Goal: Information Seeking & Learning: Learn about a topic

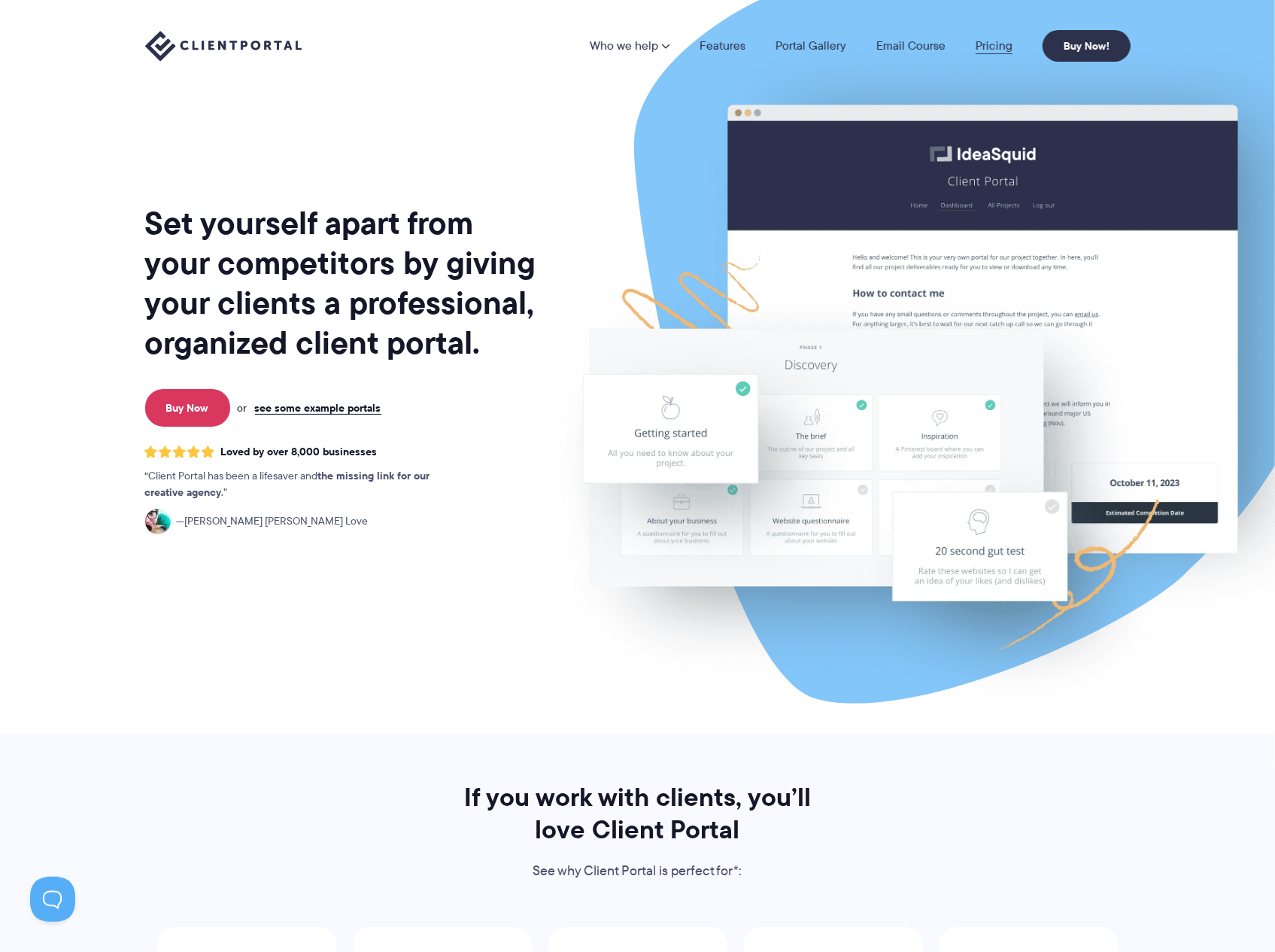
click at [992, 46] on link "Pricing" at bounding box center [994, 46] width 37 height 12
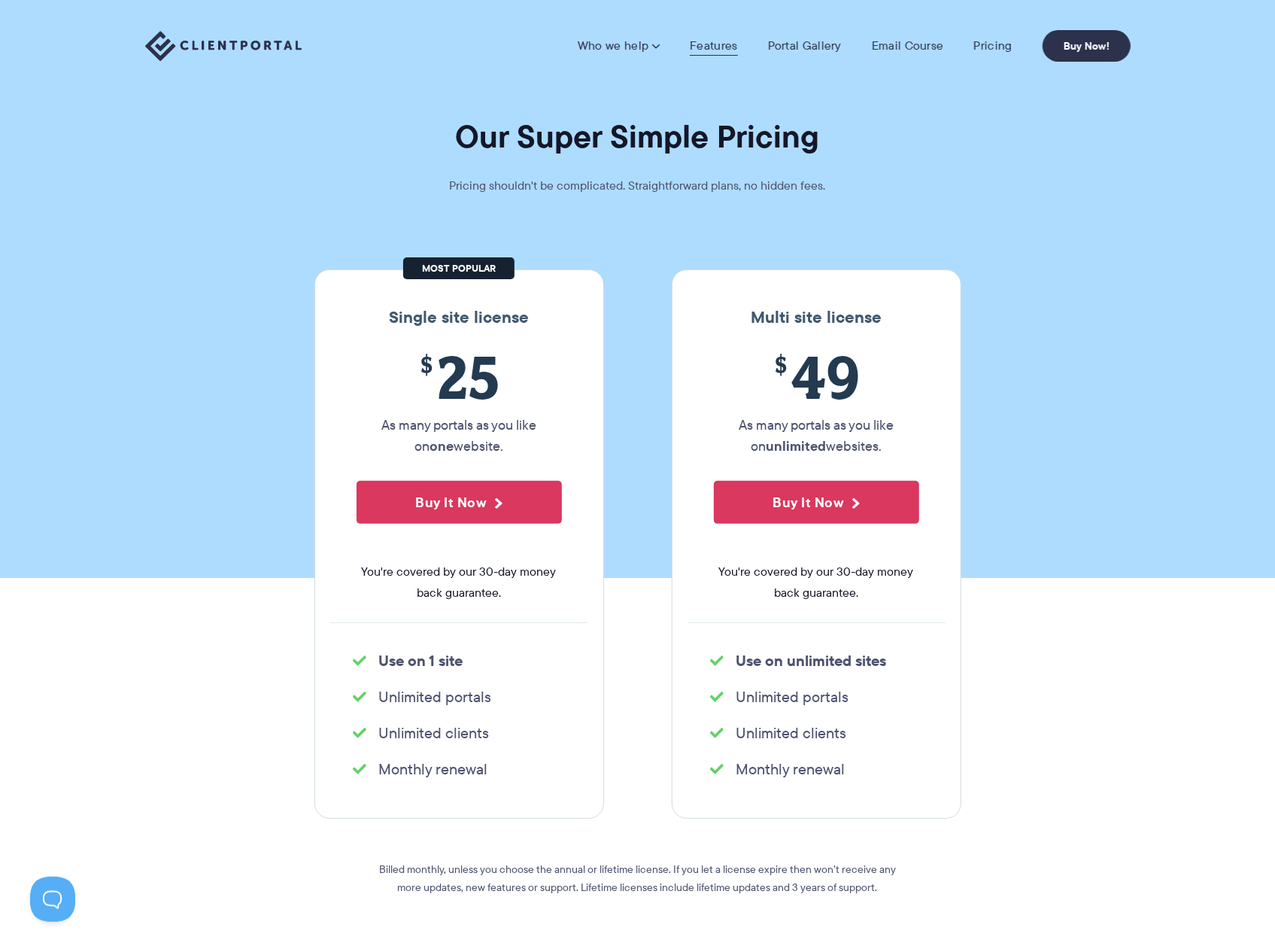
click at [714, 45] on link "Features" at bounding box center [714, 46] width 48 height 15
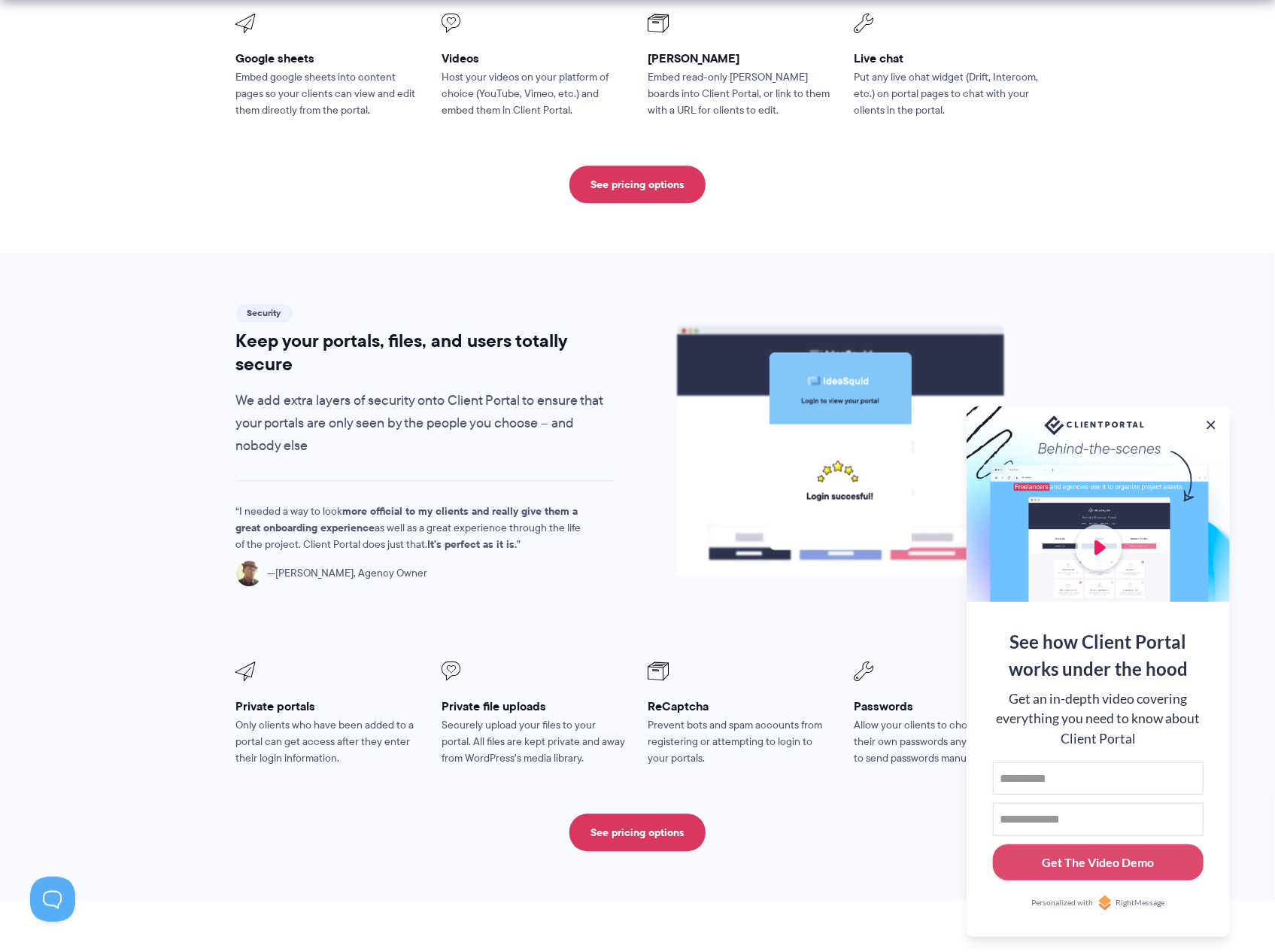
scroll to position [2269, 0]
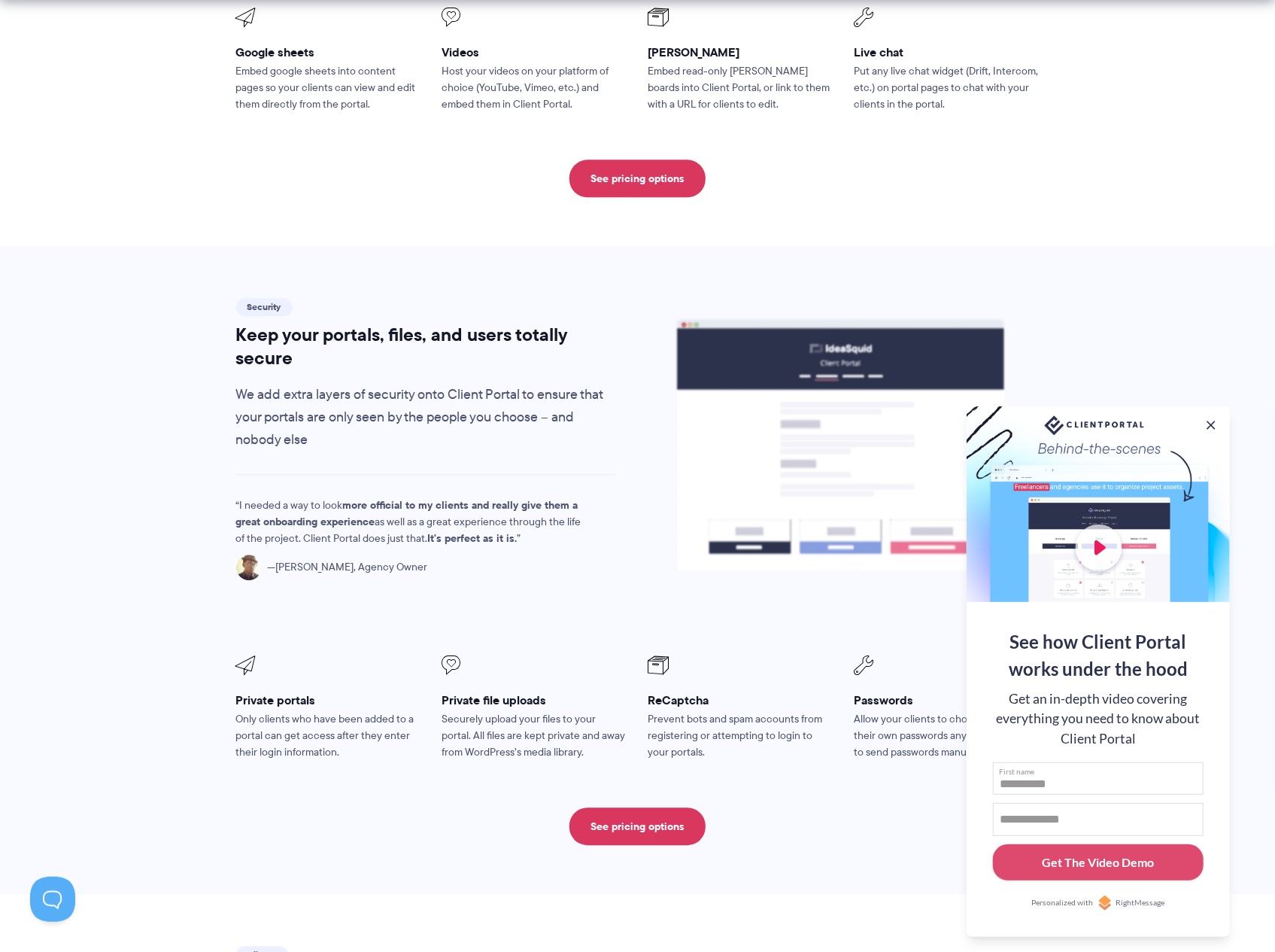
click at [1051, 779] on input "First name" at bounding box center [1098, 778] width 211 height 33
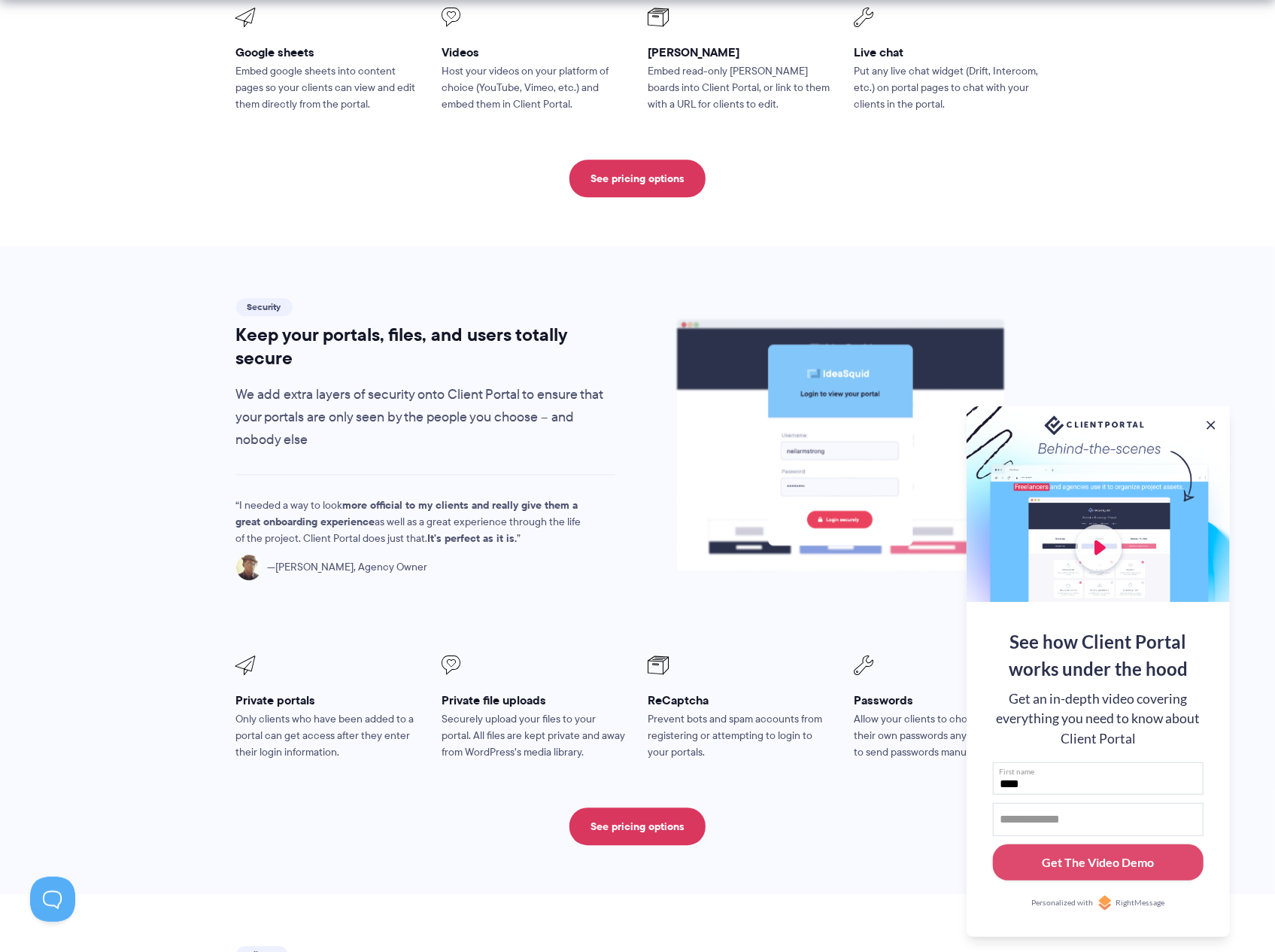
type input "****"
type input "**********"
click at [1113, 868] on div "Get The Video Demo" at bounding box center [1098, 862] width 112 height 18
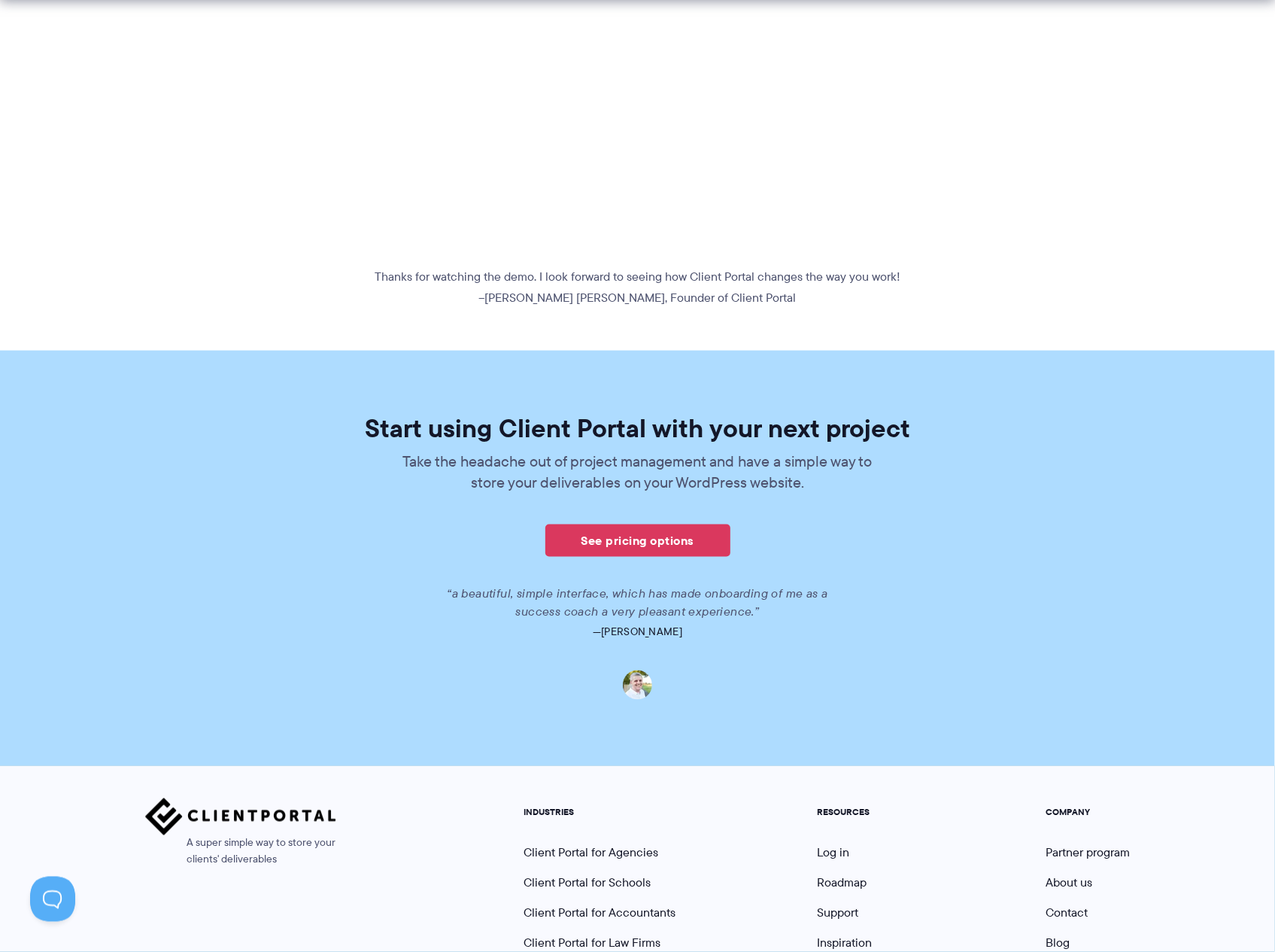
scroll to position [626, 0]
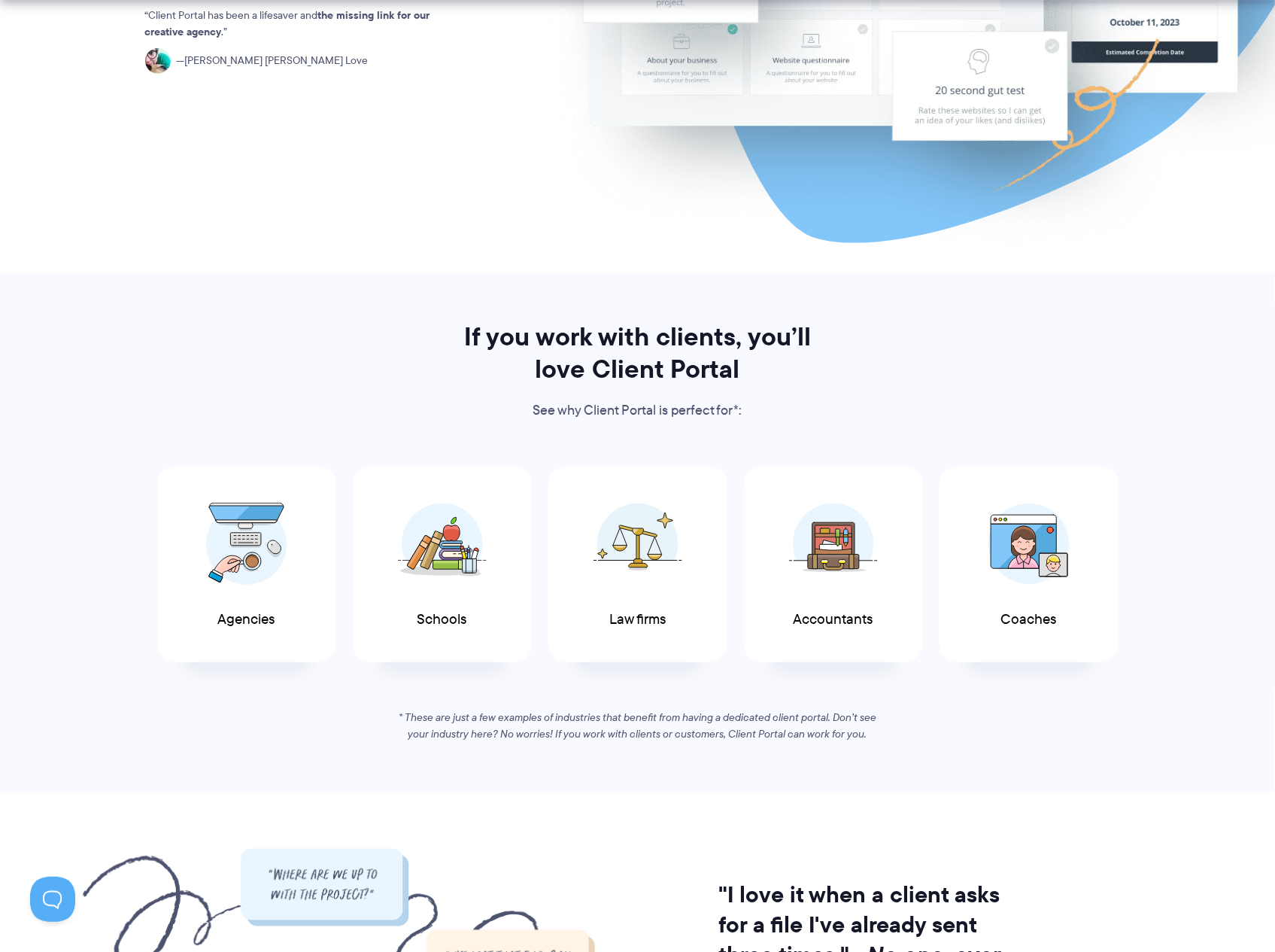
scroll to position [469, 0]
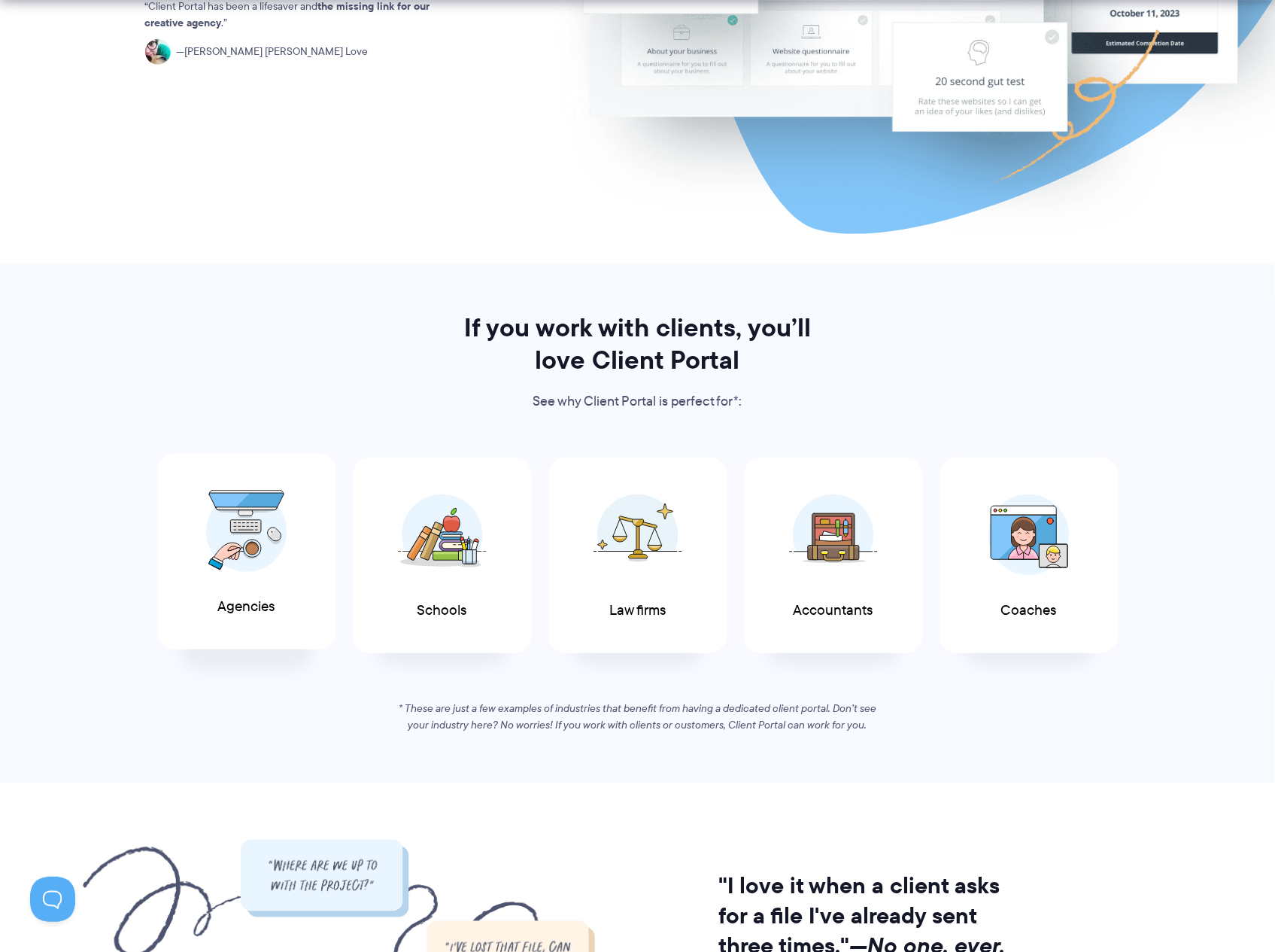
click at [271, 538] on img at bounding box center [246, 531] width 81 height 83
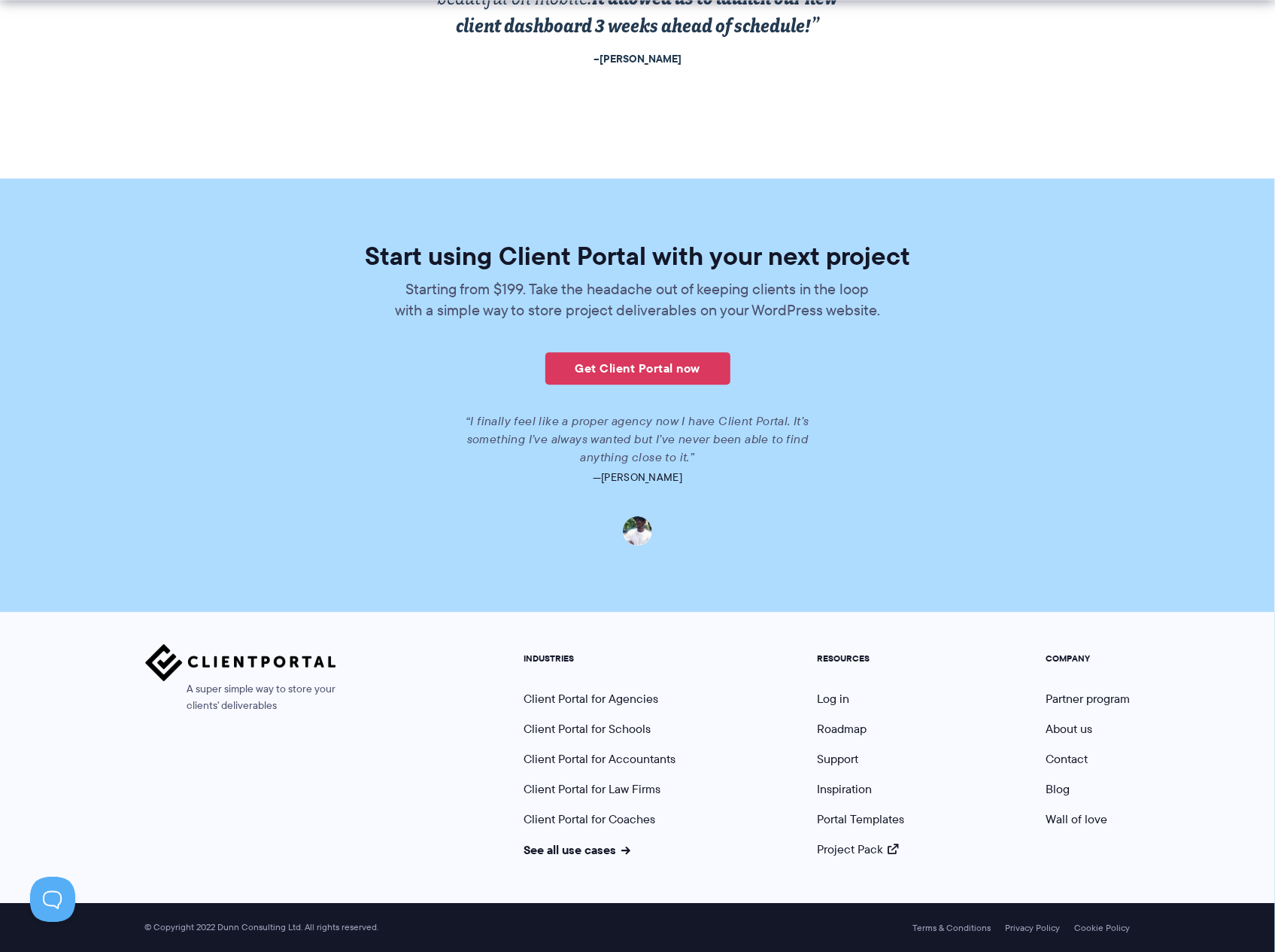
scroll to position [3228, 0]
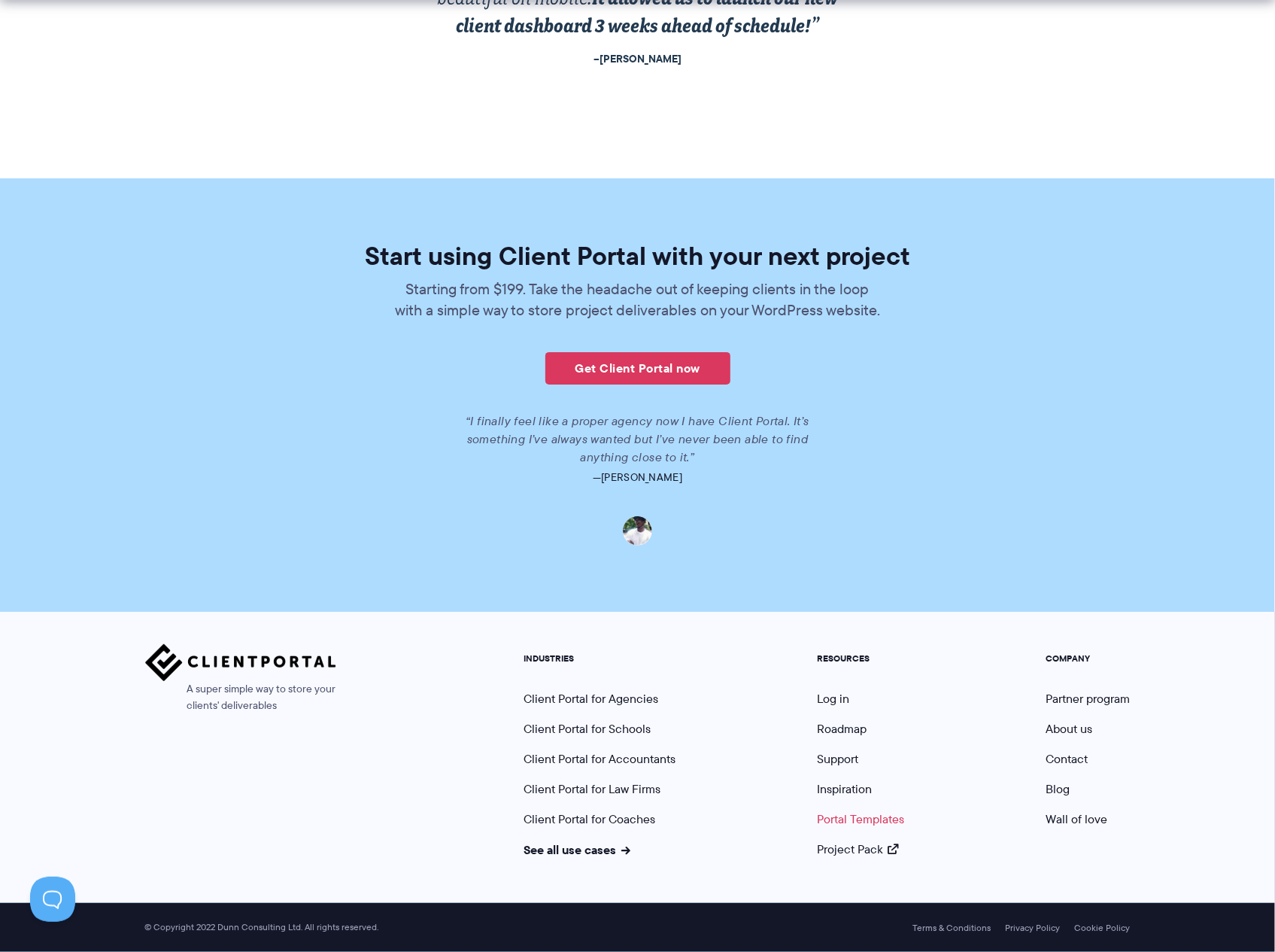
click at [854, 819] on link "Portal Templates" at bounding box center [861, 819] width 87 height 17
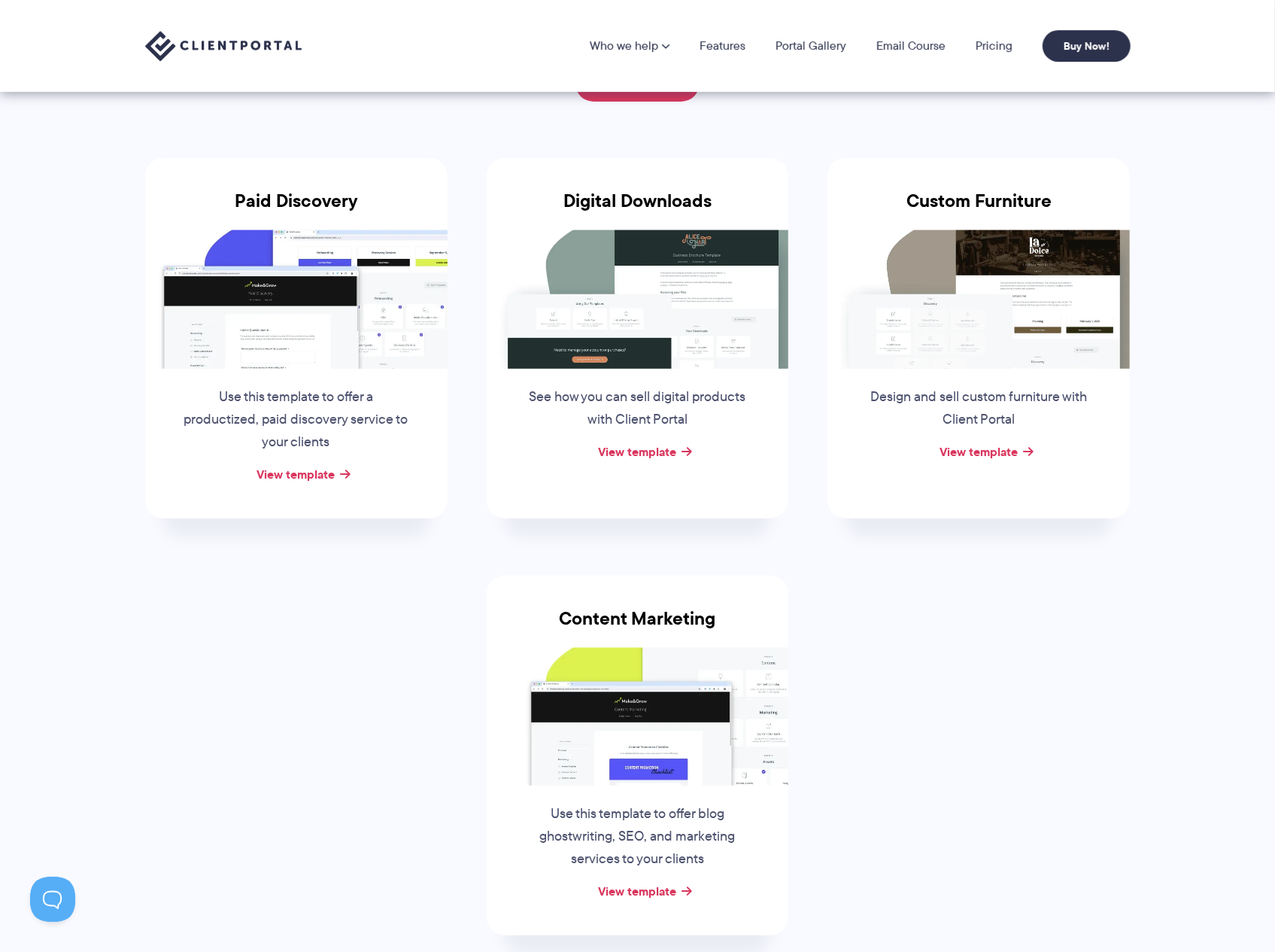
scroll to position [156, 0]
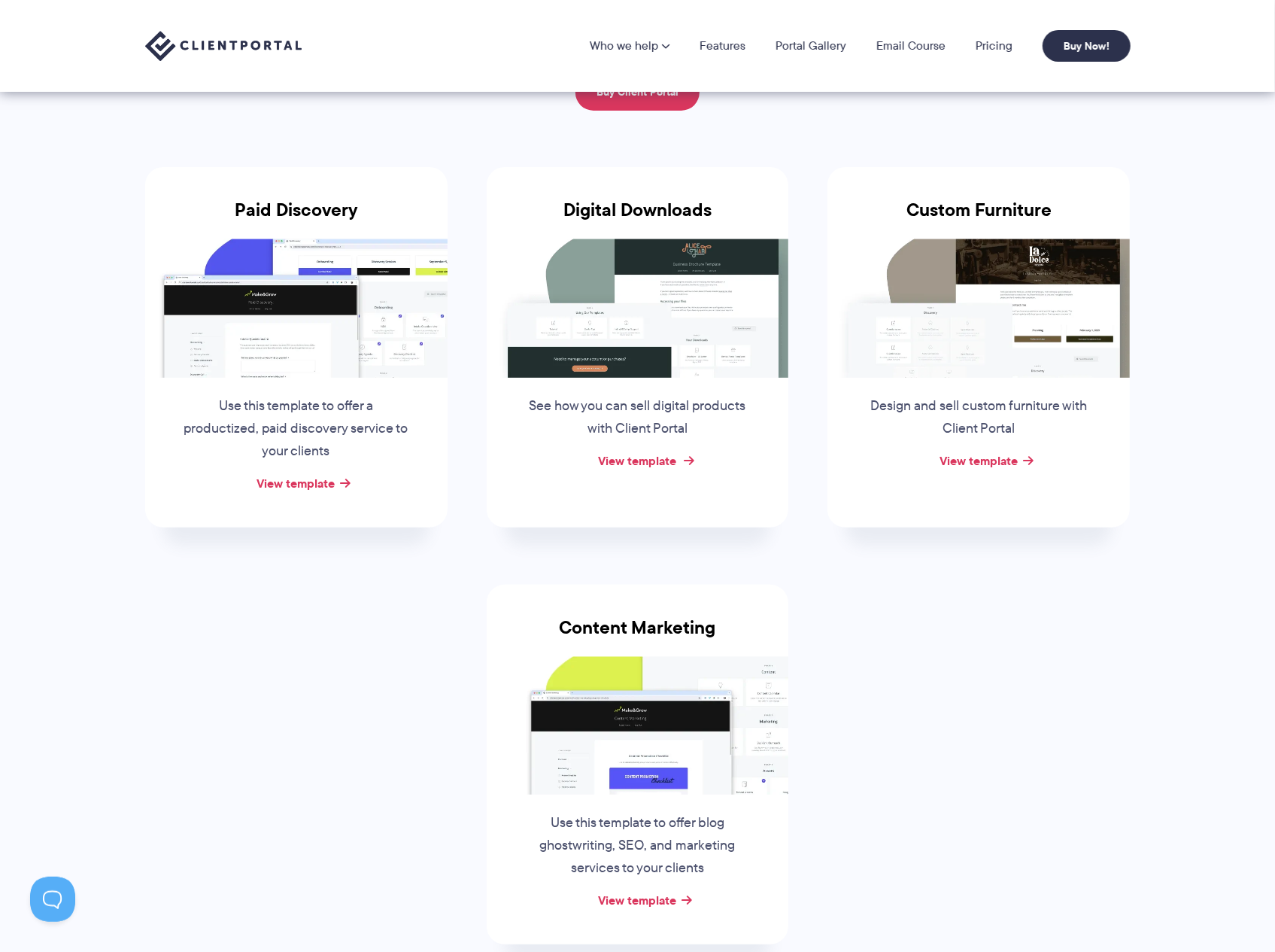
click at [653, 461] on link "View template" at bounding box center [637, 460] width 78 height 18
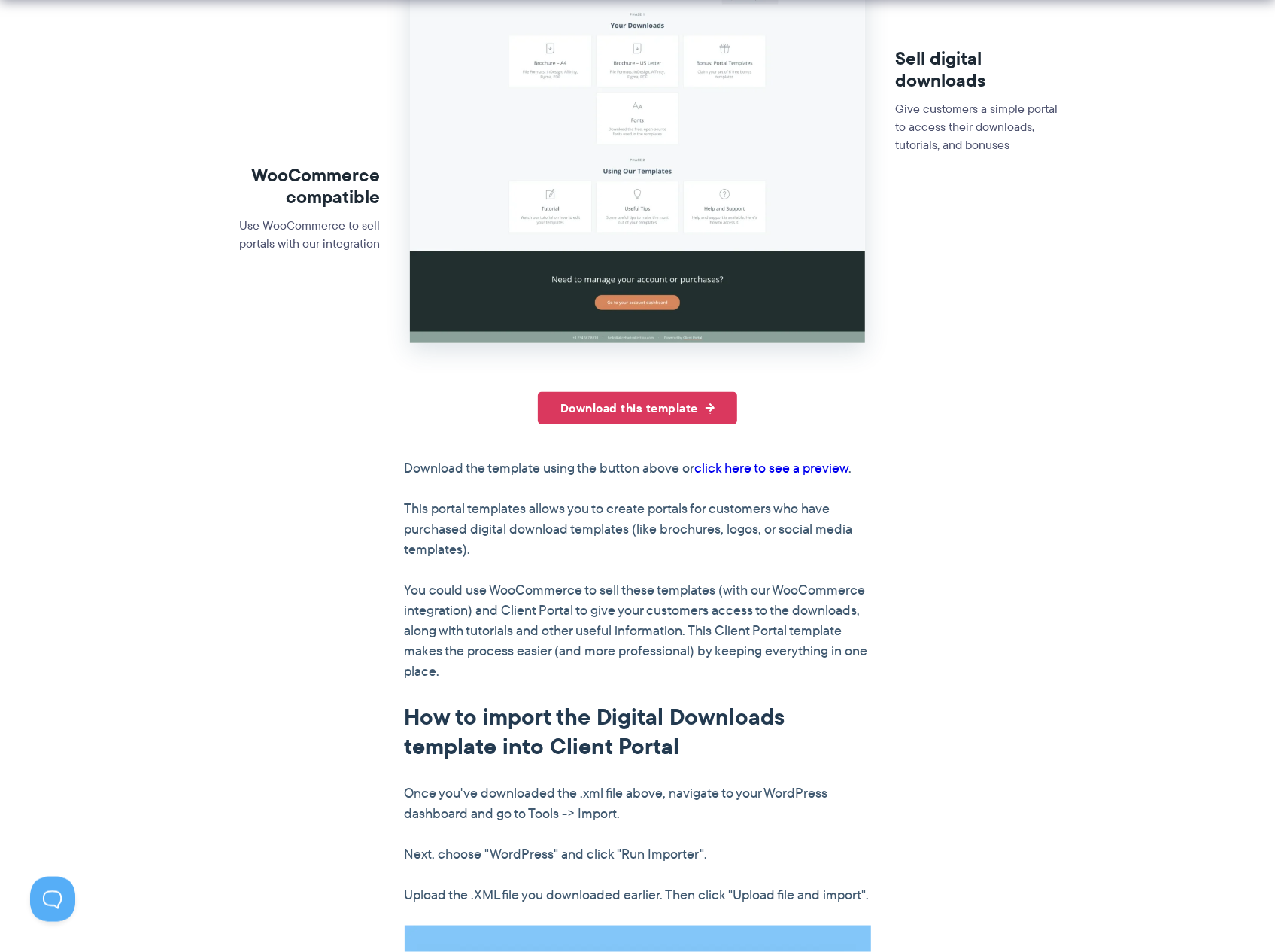
scroll to position [469, 0]
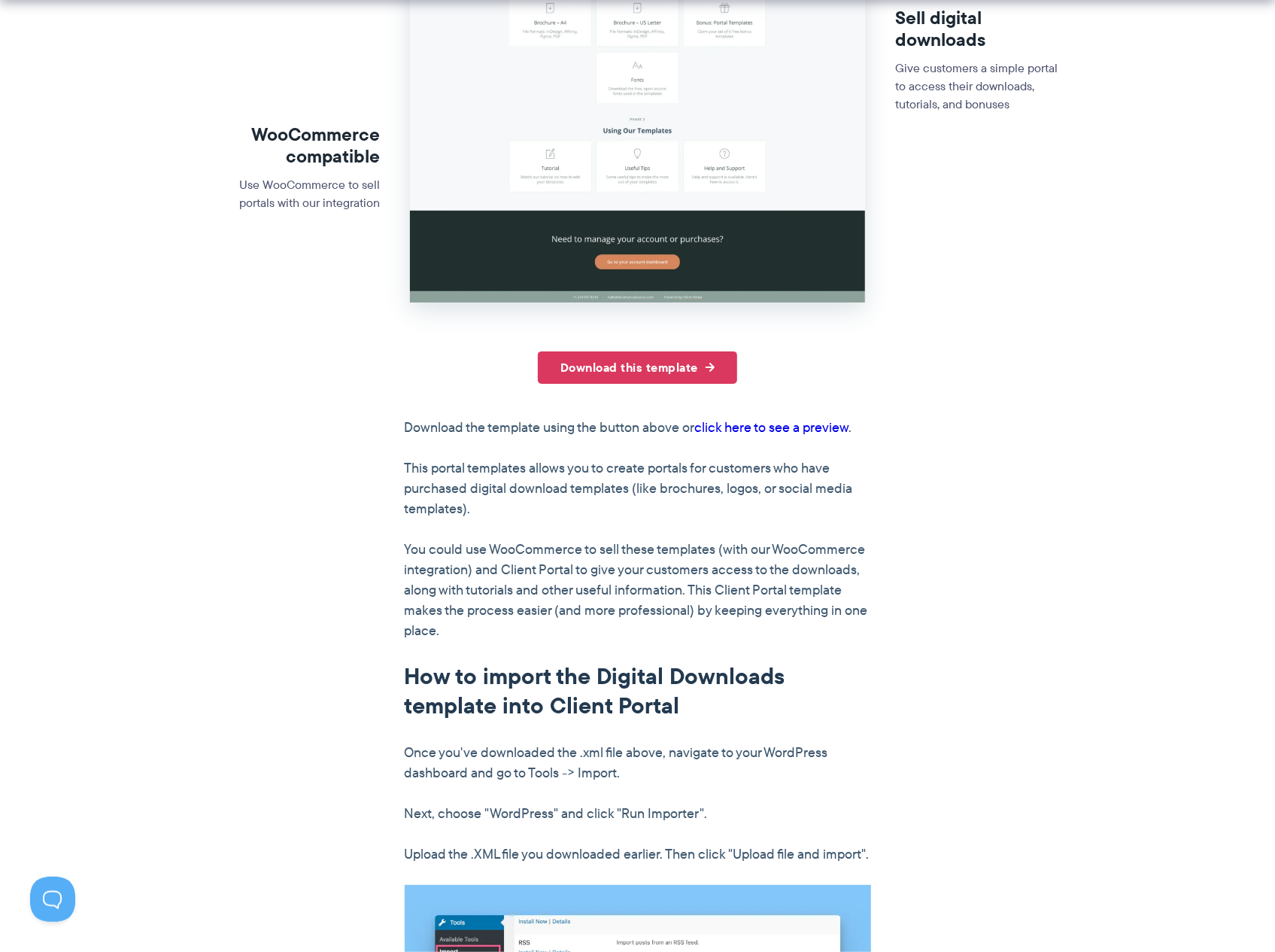
click at [739, 427] on link "click here to see a preview" at bounding box center [772, 427] width 154 height 20
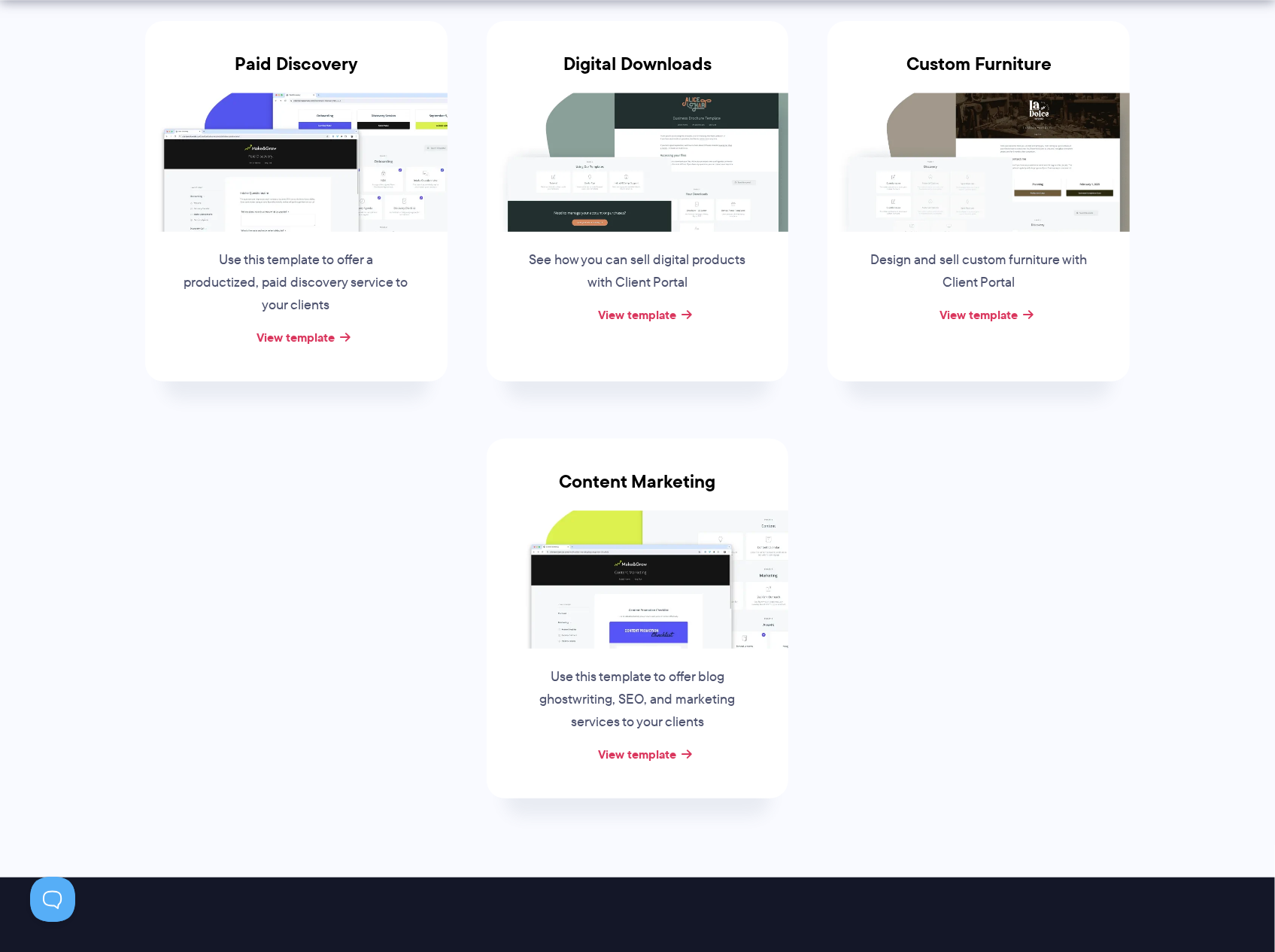
scroll to position [313, 0]
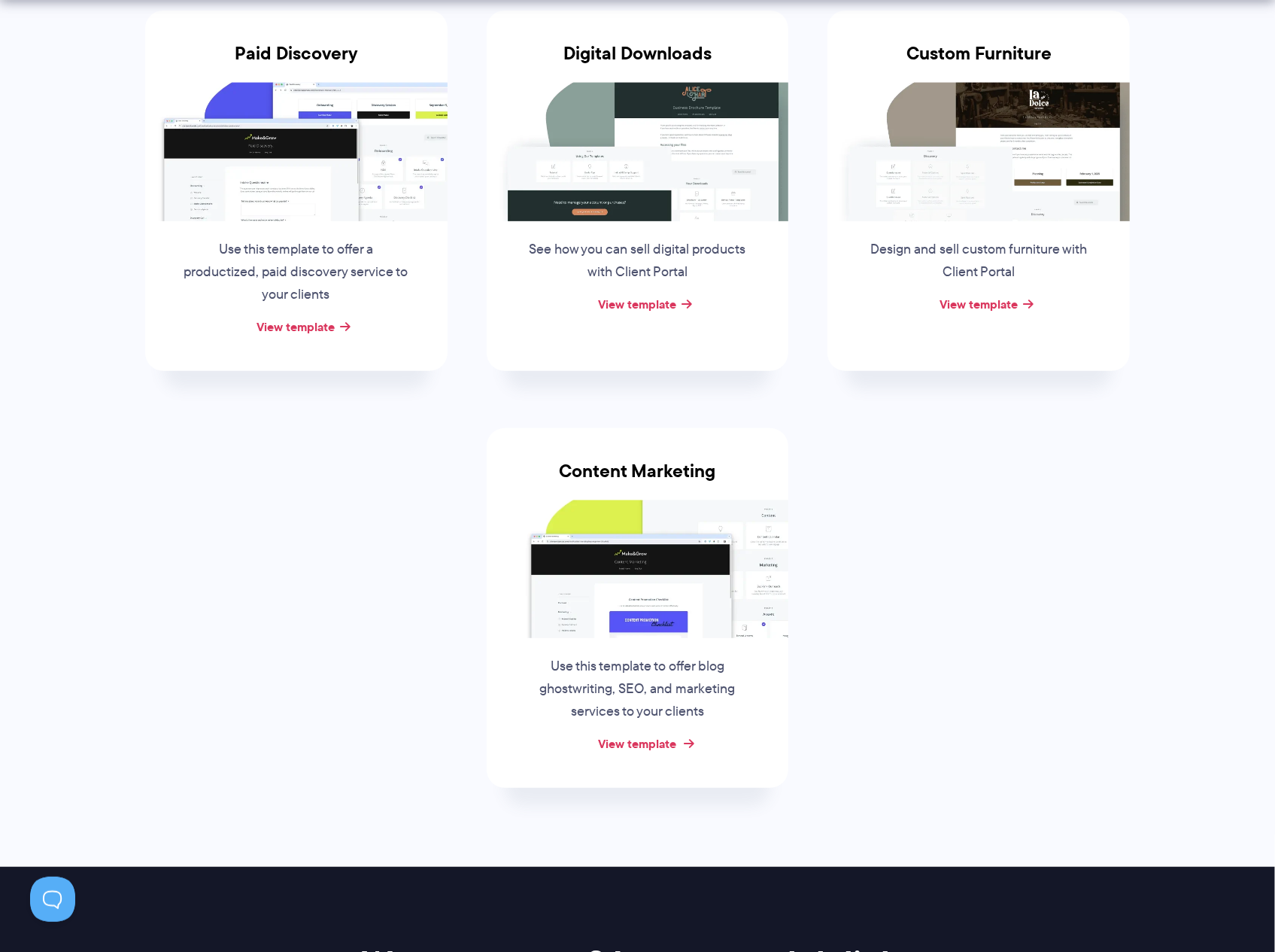
click at [647, 741] on link "View template" at bounding box center [637, 743] width 78 height 18
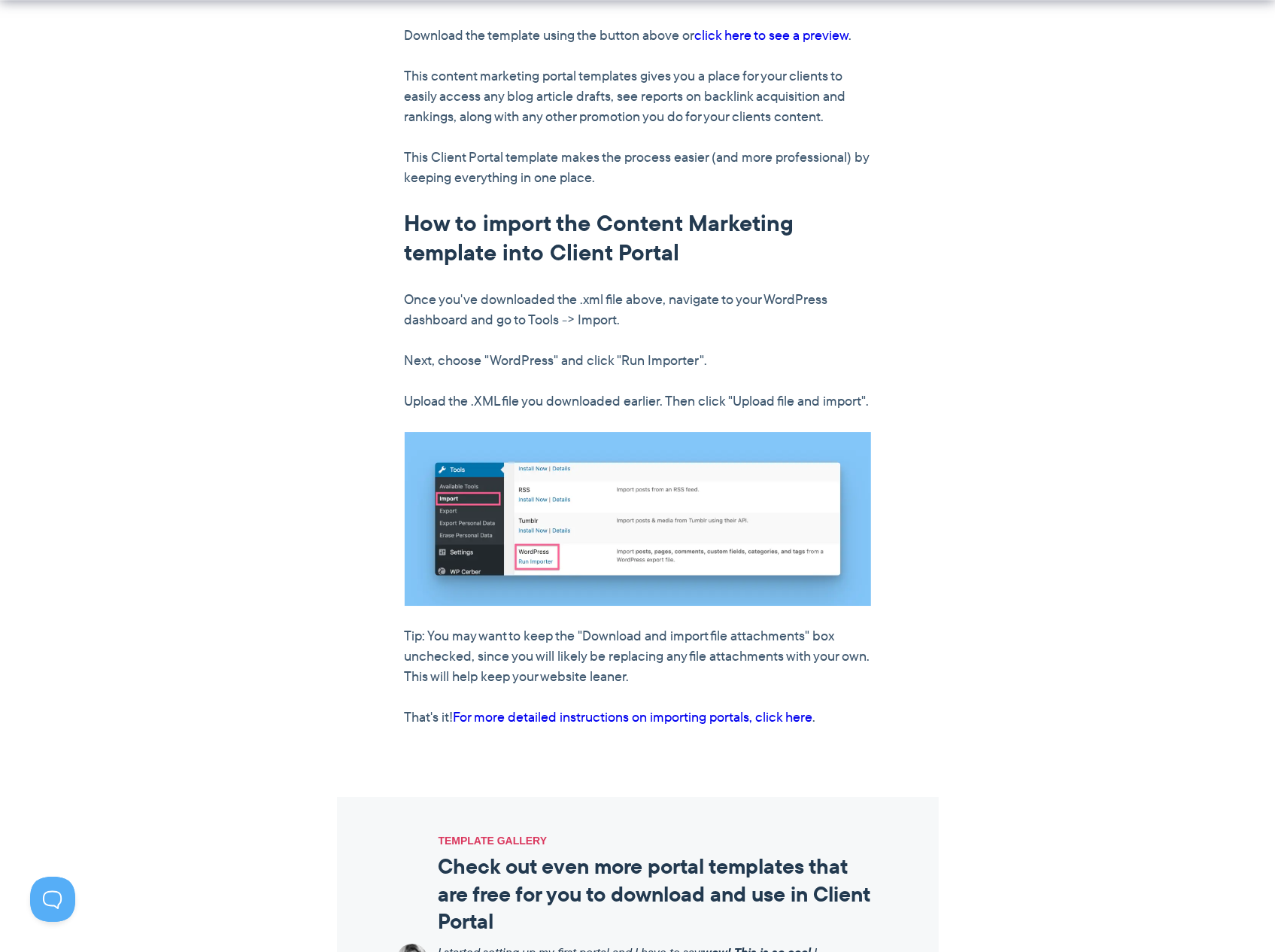
scroll to position [782, 0]
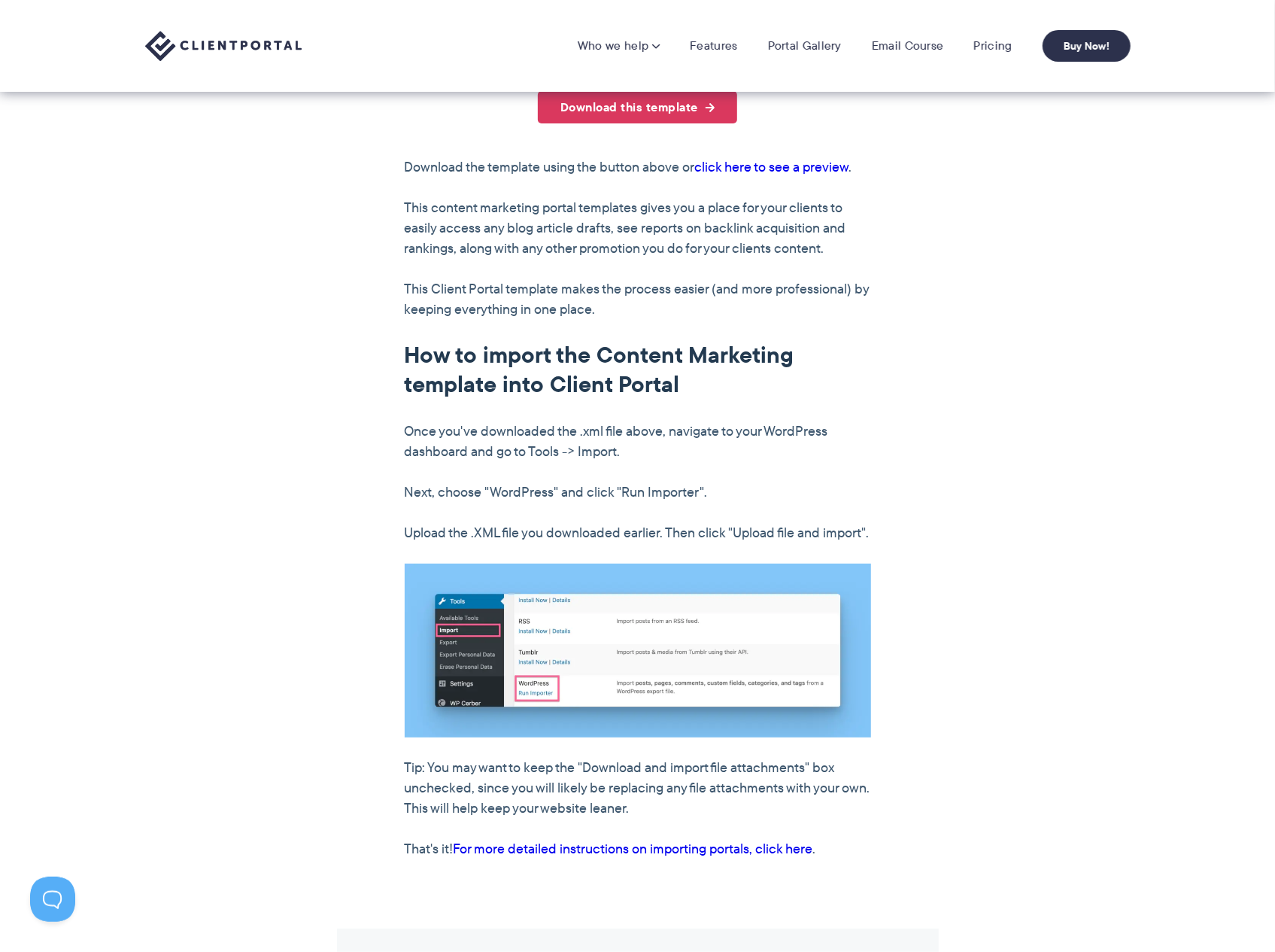
click at [768, 171] on link "click here to see a preview" at bounding box center [772, 166] width 154 height 20
